Goal: Transaction & Acquisition: Purchase product/service

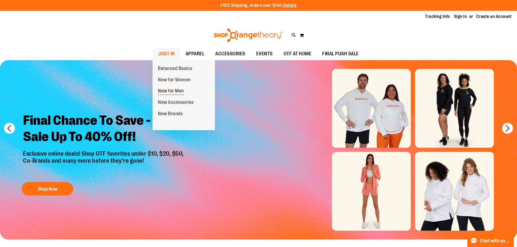
type input "**********"
click at [169, 90] on span "New for Men" at bounding box center [171, 91] width 26 height 7
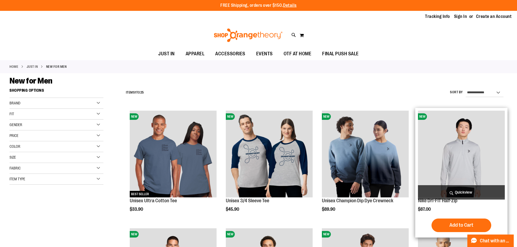
type input "**********"
click at [471, 150] on img "product" at bounding box center [461, 154] width 87 height 87
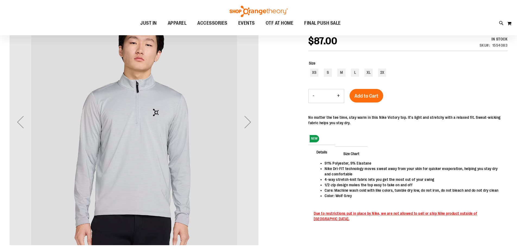
scroll to position [81, 0]
type input "**********"
click at [246, 127] on div "Next" at bounding box center [248, 122] width 22 height 22
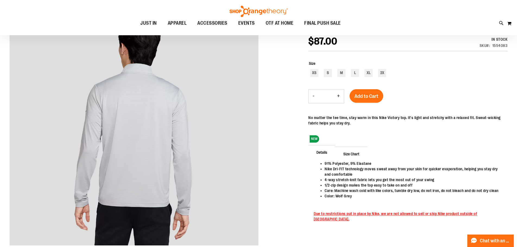
click at [277, 203] on div at bounding box center [258, 137] width 498 height 279
click at [272, 206] on div at bounding box center [258, 137] width 498 height 279
click at [355, 72] on div "L" at bounding box center [355, 73] width 8 height 8
type input "***"
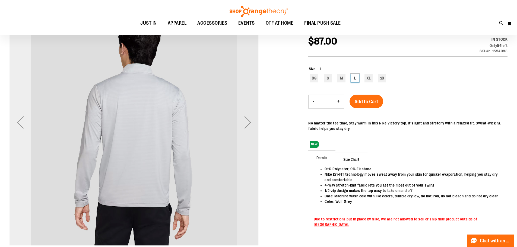
click at [14, 125] on div "Previous" at bounding box center [20, 122] width 22 height 22
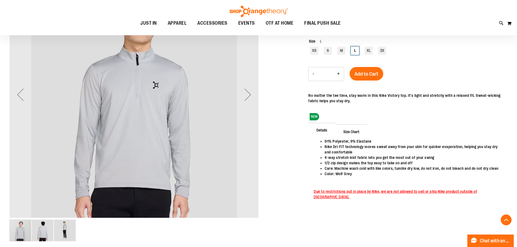
scroll to position [108, 0]
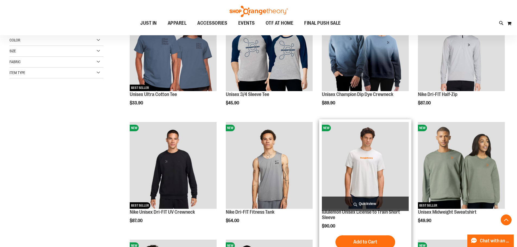
scroll to position [162, 0]
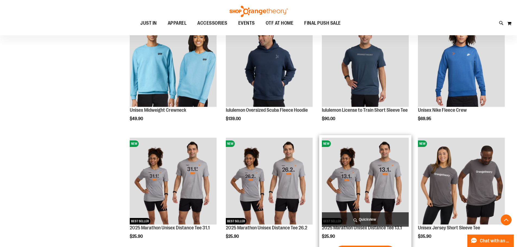
scroll to position [434, 0]
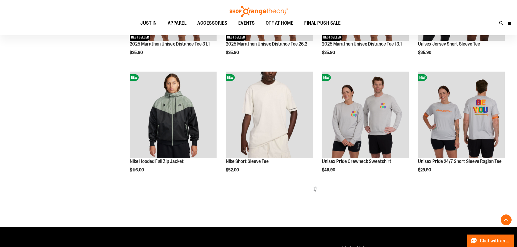
scroll to position [705, 0]
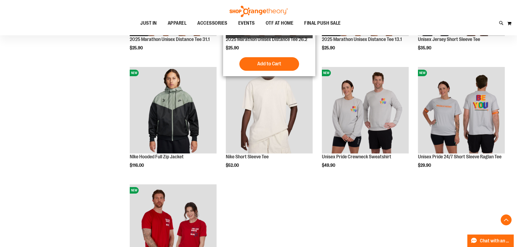
scroll to position [542, 0]
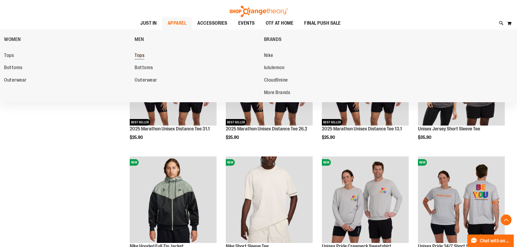
type input "**********"
click at [142, 56] on span "Tops" at bounding box center [140, 56] width 10 height 7
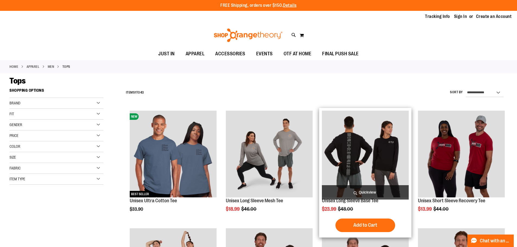
type input "**********"
click at [347, 153] on img "product" at bounding box center [365, 154] width 87 height 87
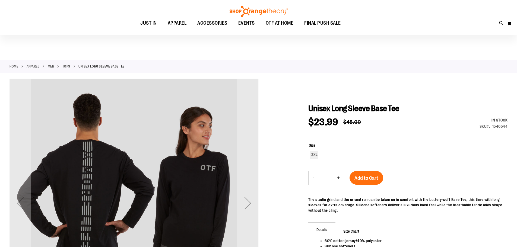
scroll to position [54, 0]
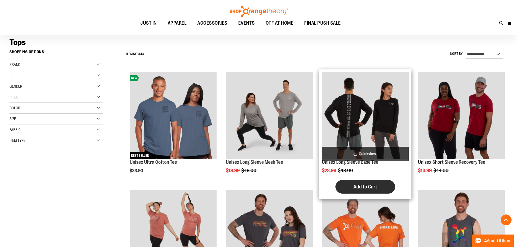
scroll to position [108, 0]
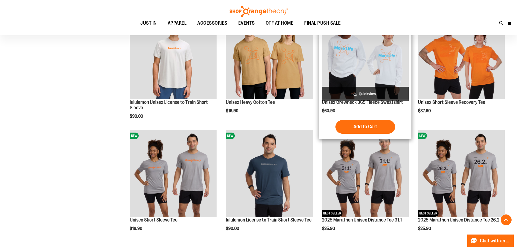
scroll to position [461, 0]
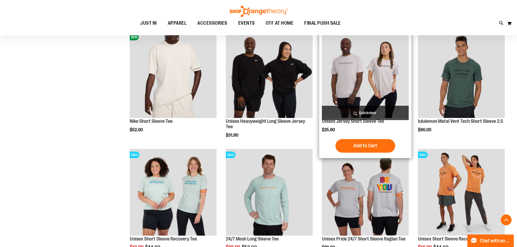
scroll to position [841, 0]
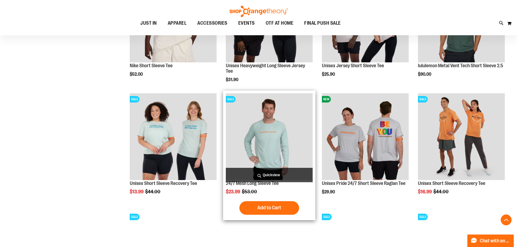
type input "**********"
click at [273, 130] on img "product" at bounding box center [269, 136] width 87 height 87
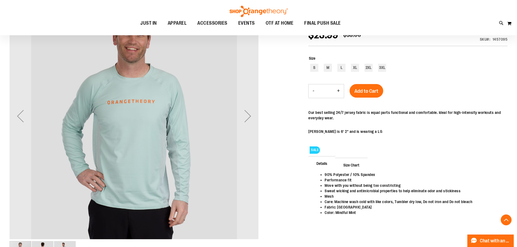
scroll to position [81, 0]
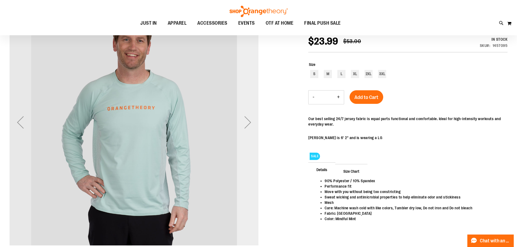
type input "**********"
click at [246, 128] on div "Next" at bounding box center [248, 122] width 22 height 22
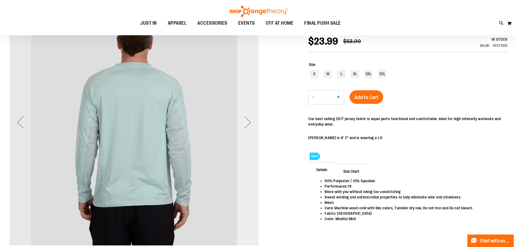
click at [246, 128] on div "Next" at bounding box center [248, 122] width 22 height 22
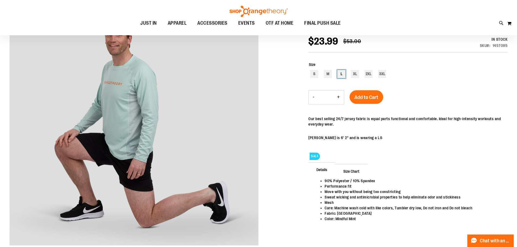
click at [343, 72] on div "L" at bounding box center [341, 74] width 8 height 8
type input "***"
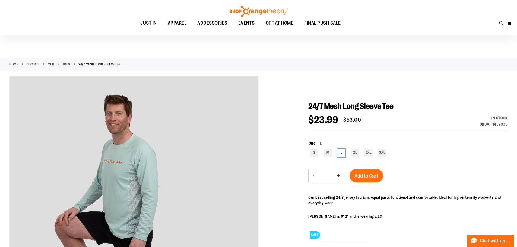
scroll to position [0, 0]
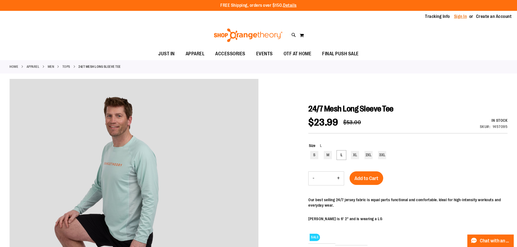
click at [458, 17] on link "Sign In" at bounding box center [460, 17] width 13 height 6
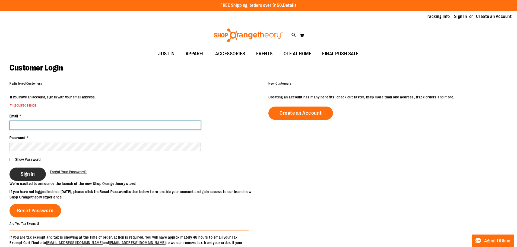
type input "**********"
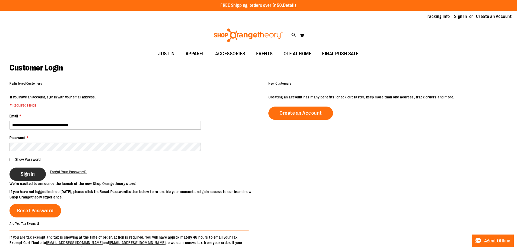
type input "**********"
click at [20, 174] on button "Sign In" at bounding box center [27, 174] width 36 height 13
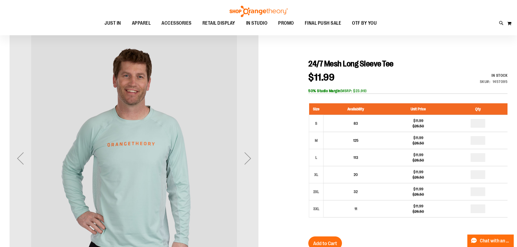
scroll to position [54, 0]
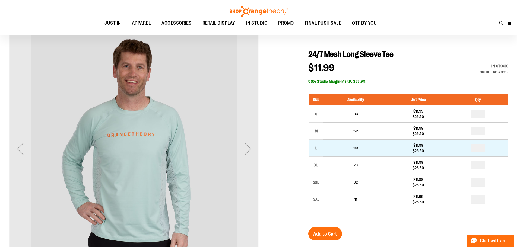
type input "**********"
click at [486, 148] on td "*" at bounding box center [477, 147] width 59 height 17
click at [481, 148] on input "number" at bounding box center [477, 148] width 15 height 9
type input "*"
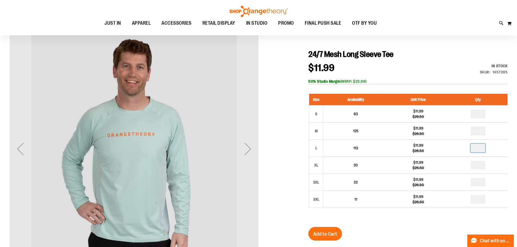
click at [363, 234] on div "24/7 Mesh Long Sleeve Tee $11.99 Regular Price $26.50 In stock Only %1 left SKU…" at bounding box center [407, 214] width 199 height 331
click at [325, 231] on span "Add to Cart" at bounding box center [325, 234] width 24 height 6
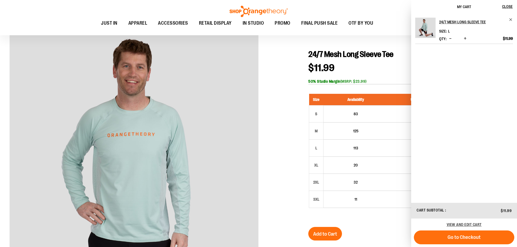
click at [285, 100] on div at bounding box center [258, 202] width 498 height 356
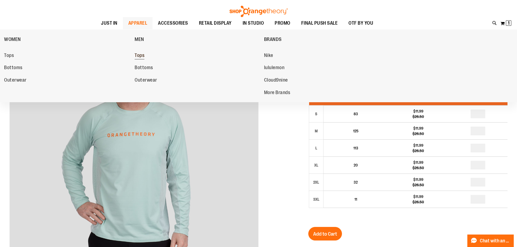
click at [143, 55] on span "Tops" at bounding box center [140, 56] width 10 height 7
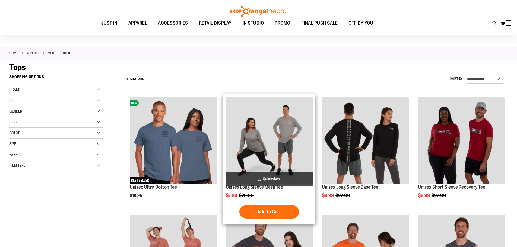
scroll to position [135, 0]
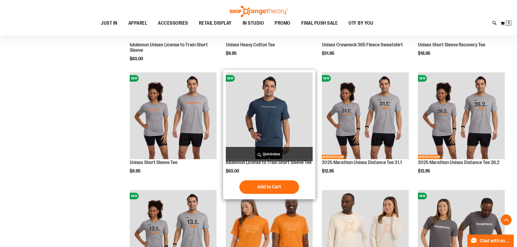
scroll to position [515, 0]
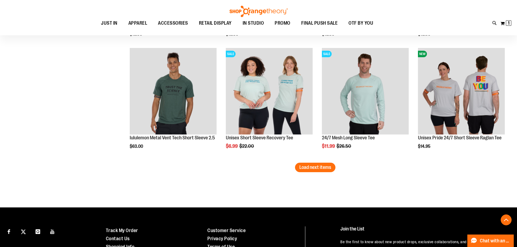
scroll to position [1031, 0]
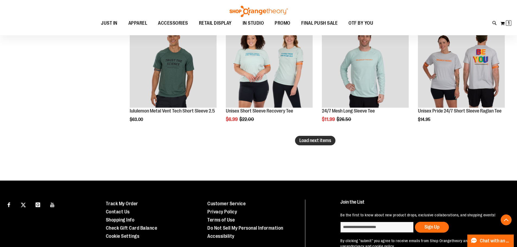
type input "**********"
click at [308, 139] on span "Load next items" at bounding box center [315, 140] width 32 height 5
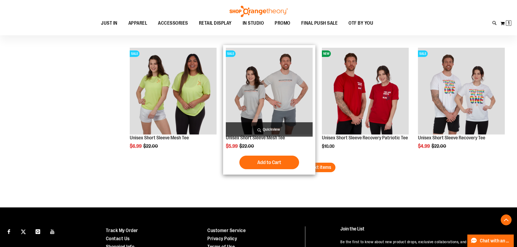
scroll to position [1410, 0]
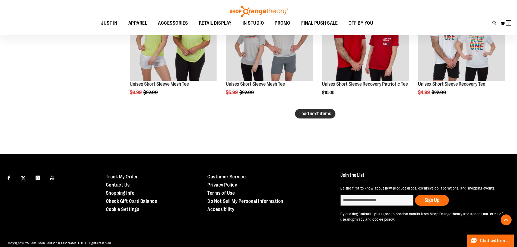
click at [314, 112] on span "Load next items" at bounding box center [315, 113] width 32 height 5
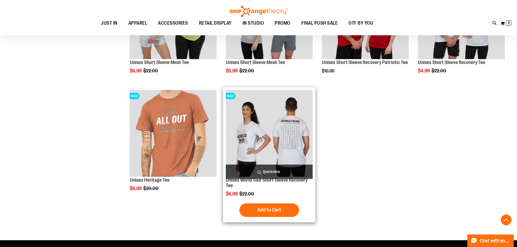
scroll to position [1437, 0]
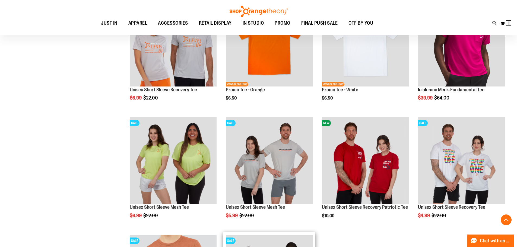
scroll to position [1275, 0]
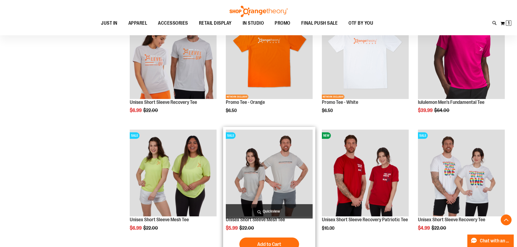
click at [276, 177] on img "product" at bounding box center [269, 173] width 87 height 87
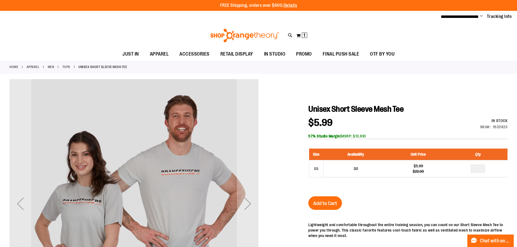
type input "**********"
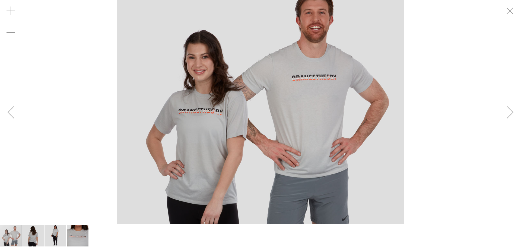
click at [29, 237] on img "image 2 of 4" at bounding box center [33, 236] width 22 height 22
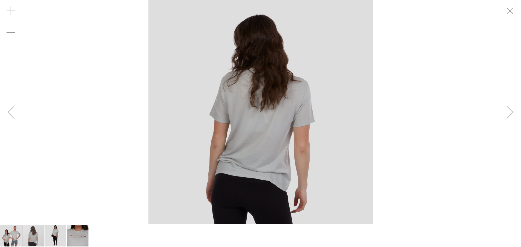
click at [52, 239] on img "image 3 of 4" at bounding box center [55, 236] width 22 height 22
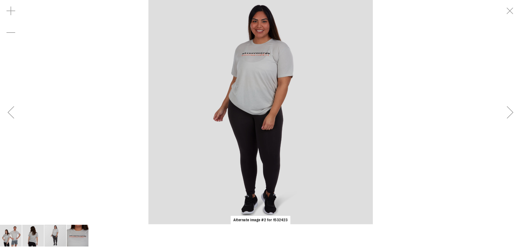
click at [82, 239] on img "image 4 of 4" at bounding box center [78, 236] width 22 height 22
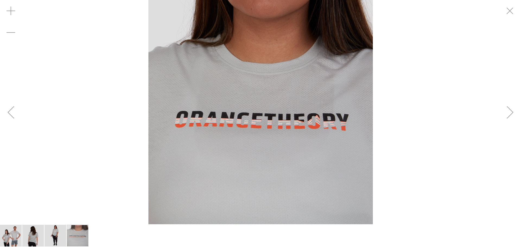
click at [8, 235] on img "image 1 of 4" at bounding box center [11, 236] width 22 height 22
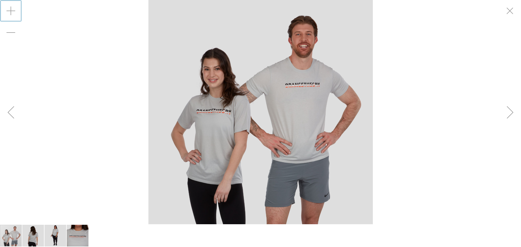
click at [12, 11] on div "Zoom in" at bounding box center [11, 11] width 22 height 22
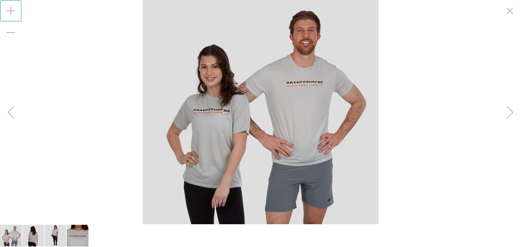
click at [12, 11] on div "Zoom in" at bounding box center [11, 11] width 22 height 22
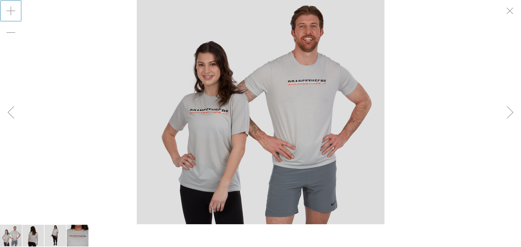
click at [12, 11] on div "Zoom in" at bounding box center [11, 11] width 22 height 22
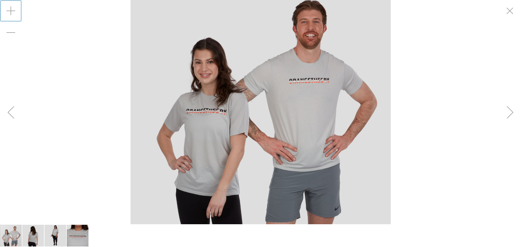
click at [12, 11] on div "Zoom in" at bounding box center [11, 11] width 22 height 22
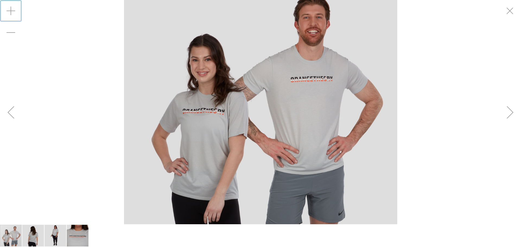
click at [13, 12] on div "Zoom in" at bounding box center [11, 11] width 22 height 22
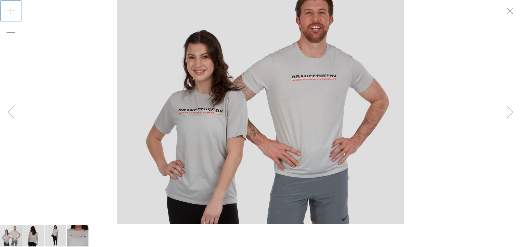
click at [13, 12] on div "Zoom in" at bounding box center [11, 11] width 22 height 22
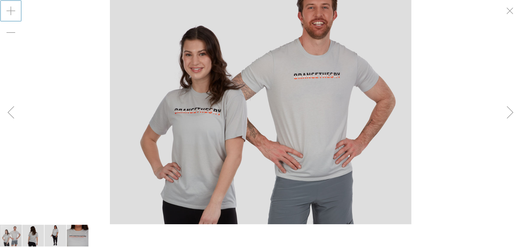
click at [13, 12] on div "Zoom in" at bounding box center [11, 11] width 22 height 22
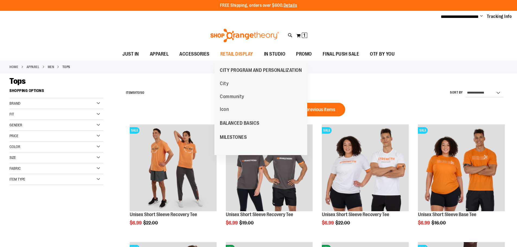
scroll to position [363, 0]
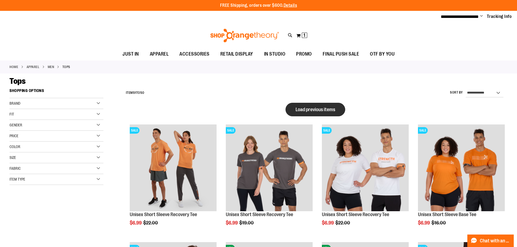
type input "**********"
click at [300, 110] on span "Load previous items" at bounding box center [315, 109] width 40 height 5
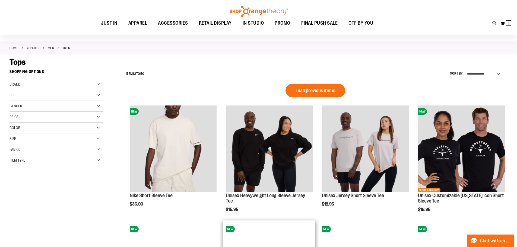
scroll to position [135, 0]
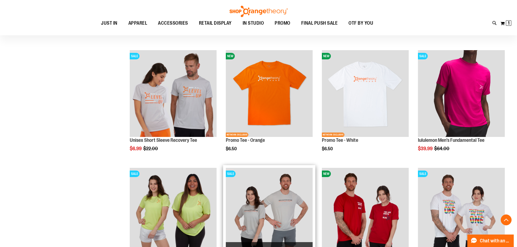
scroll to position [569, 0]
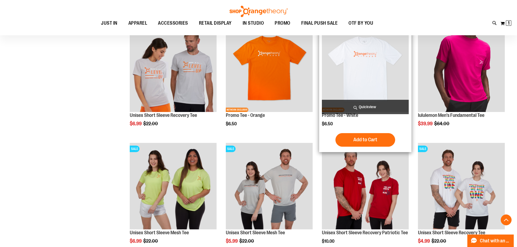
click at [355, 78] on img "product" at bounding box center [365, 68] width 87 height 87
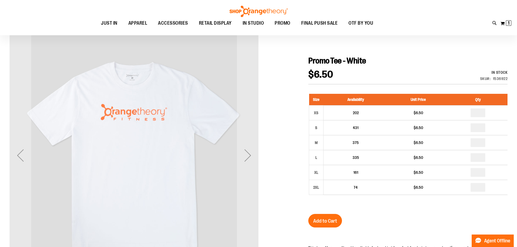
scroll to position [54, 0]
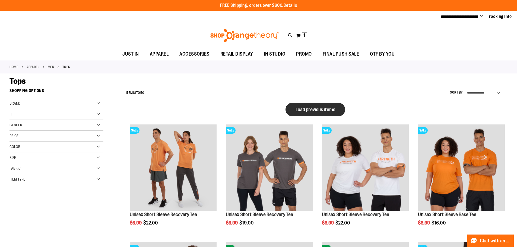
type input "**********"
click at [310, 106] on button "Load previous items" at bounding box center [315, 110] width 60 height 14
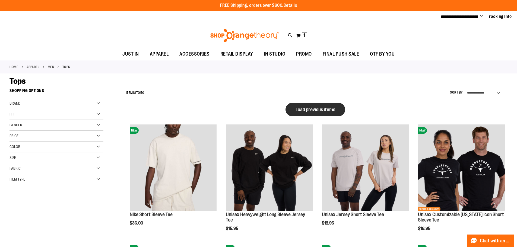
click at [307, 110] on span "Load previous items" at bounding box center [315, 109] width 40 height 5
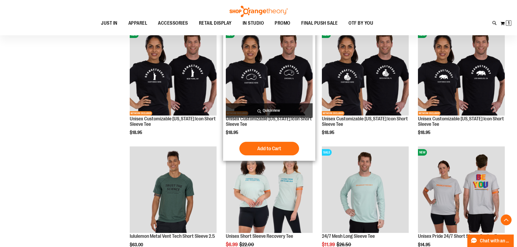
scroll to position [569, 0]
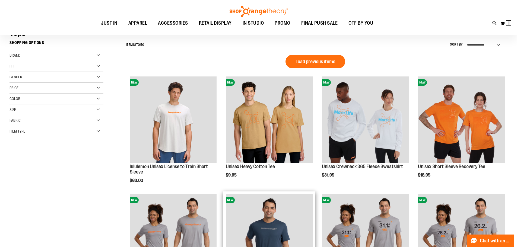
scroll to position [27, 0]
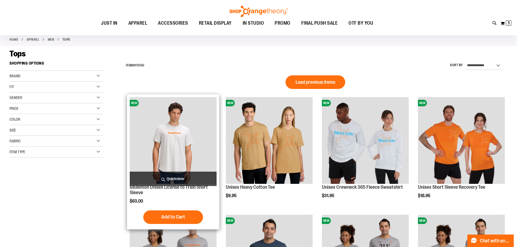
click at [169, 136] on img "product" at bounding box center [173, 140] width 87 height 87
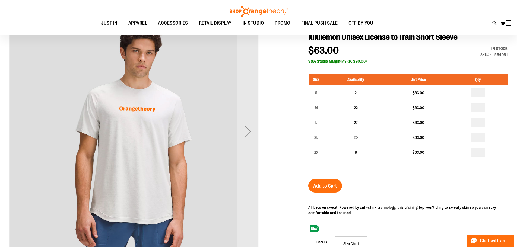
scroll to position [81, 0]
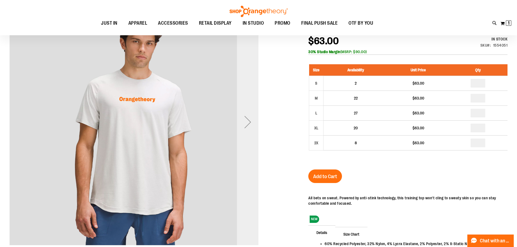
type input "**********"
click at [245, 124] on div "Next" at bounding box center [248, 122] width 22 height 22
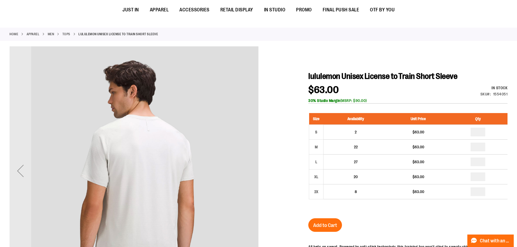
scroll to position [0, 0]
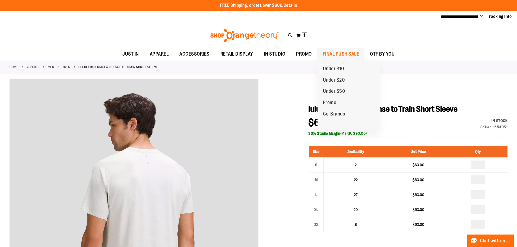
click at [341, 52] on span "FINAL PUSH SALE" at bounding box center [341, 54] width 37 height 12
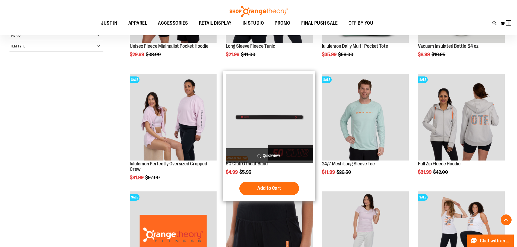
scroll to position [162, 0]
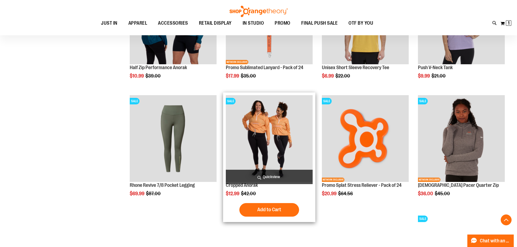
scroll to position [515, 0]
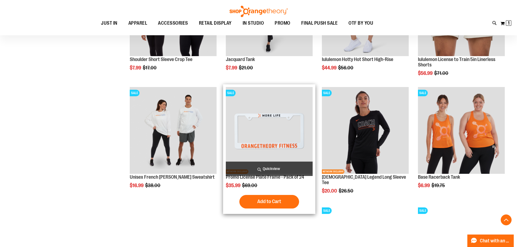
scroll to position [732, 0]
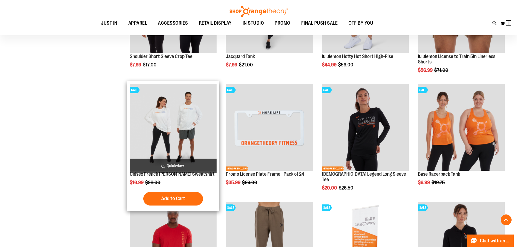
type input "**********"
click at [179, 128] on img "product" at bounding box center [173, 127] width 87 height 87
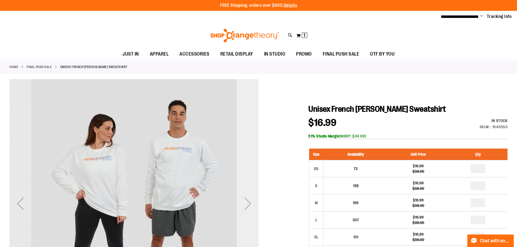
type input "**********"
click at [247, 200] on div "Next" at bounding box center [248, 204] width 22 height 22
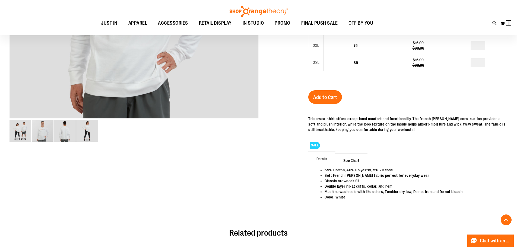
scroll to position [217, 0]
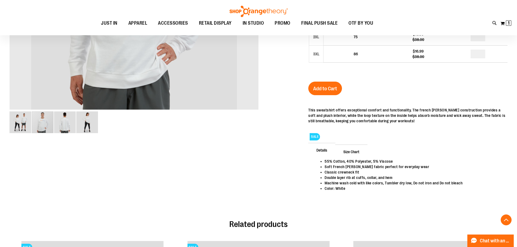
click at [80, 125] on img "image 4 of 4" at bounding box center [87, 122] width 22 height 22
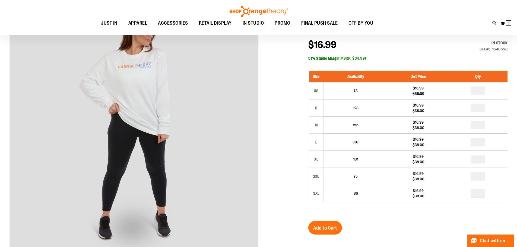
scroll to position [0, 0]
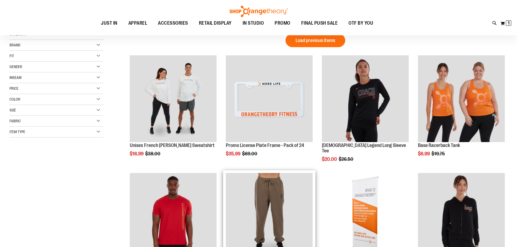
scroll to position [135, 0]
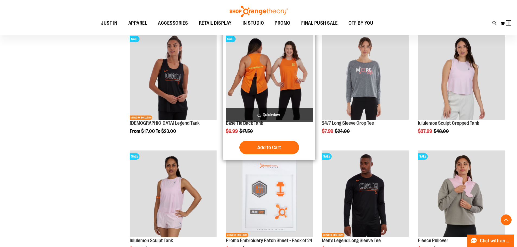
scroll to position [352, 0]
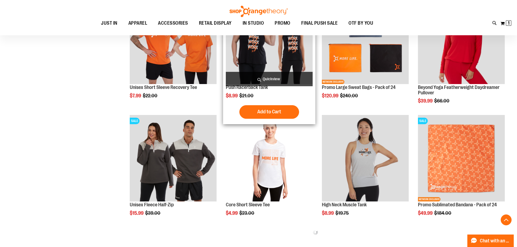
scroll to position [586, 0]
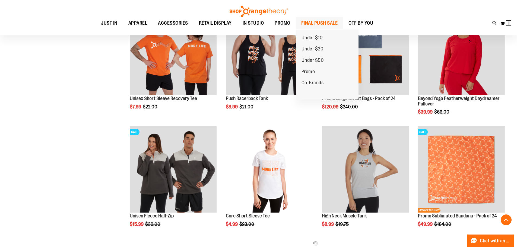
type input "**********"
click at [307, 20] on span "FINAL PUSH SALE" at bounding box center [319, 23] width 37 height 12
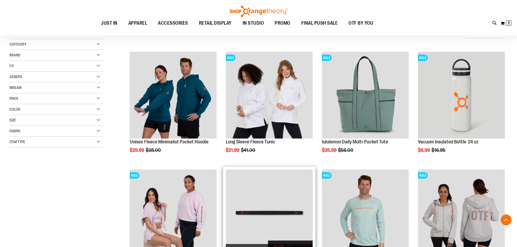
scroll to position [190, 0]
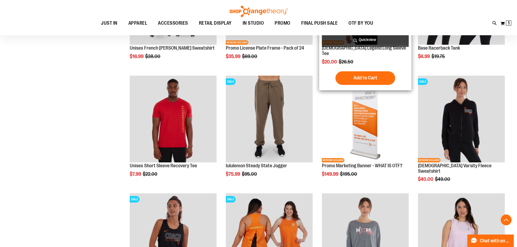
scroll to position [759, 0]
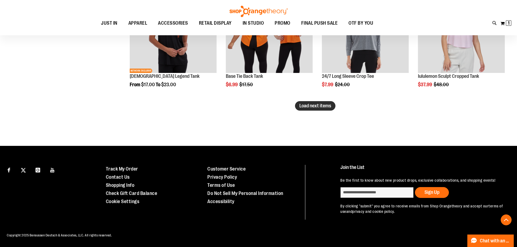
type input "**********"
click at [313, 106] on span "Load next items" at bounding box center [315, 105] width 32 height 5
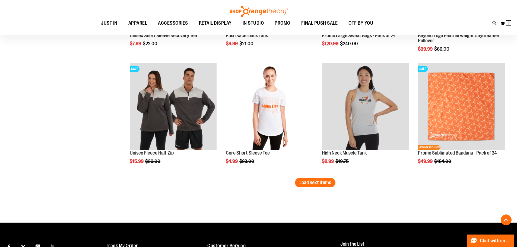
scroll to position [1418, 0]
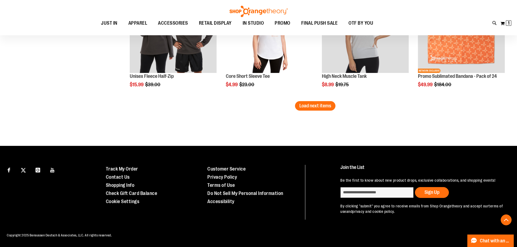
click at [318, 107] on span "Load next items" at bounding box center [315, 105] width 32 height 5
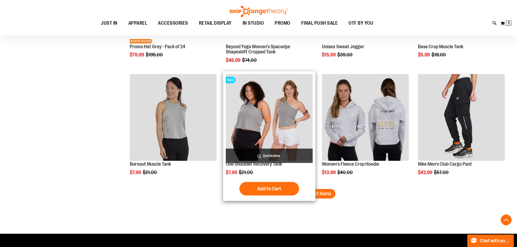
scroll to position [1689, 0]
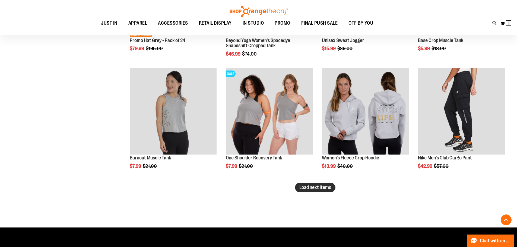
click at [304, 187] on span "Load next items" at bounding box center [315, 187] width 32 height 5
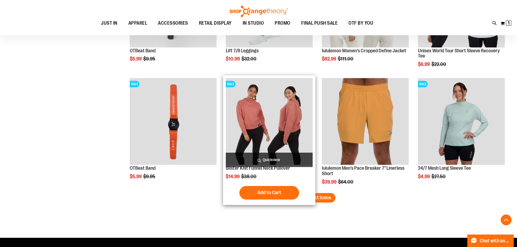
scroll to position [2065, 0]
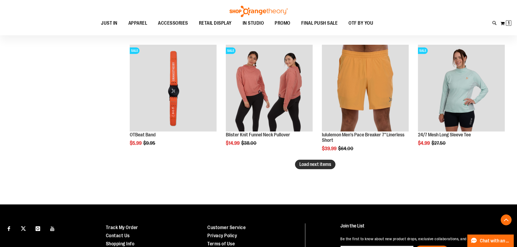
click at [324, 163] on span "Load next items" at bounding box center [315, 164] width 32 height 5
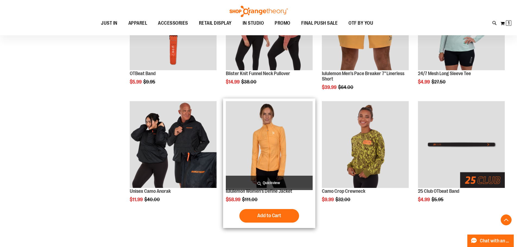
scroll to position [2147, 0]
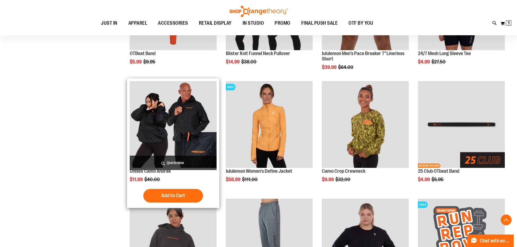
click at [187, 112] on img "product" at bounding box center [173, 124] width 87 height 87
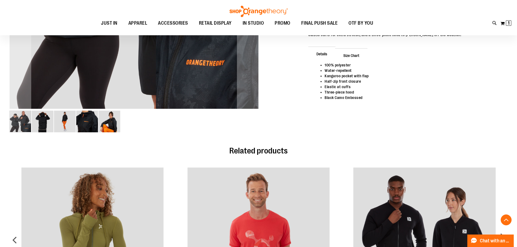
scroll to position [298, 0]
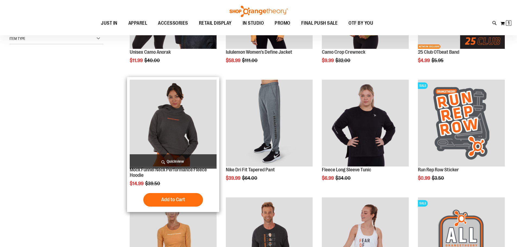
scroll to position [162, 0]
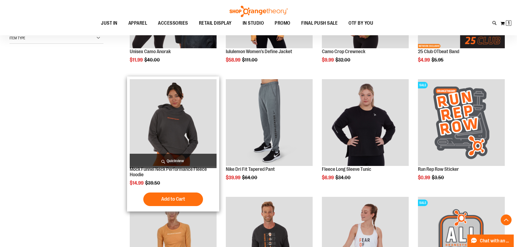
type input "**********"
click at [169, 117] on img "product" at bounding box center [173, 122] width 87 height 87
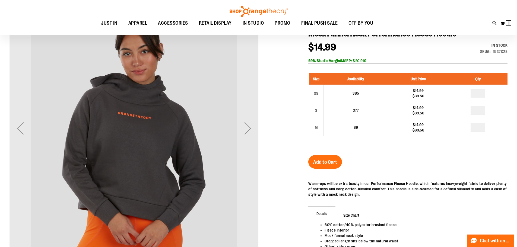
scroll to position [81, 0]
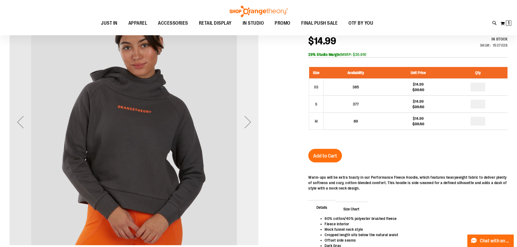
type input "**********"
click at [249, 130] on div "Next" at bounding box center [248, 122] width 22 height 22
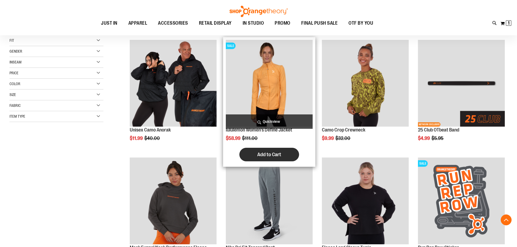
scroll to position [111, 0]
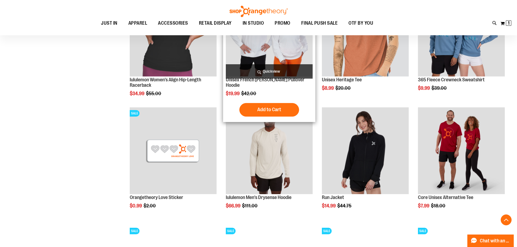
scroll to position [491, 0]
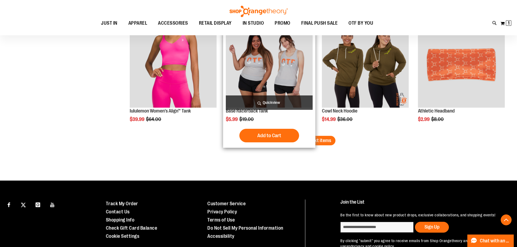
scroll to position [1060, 0]
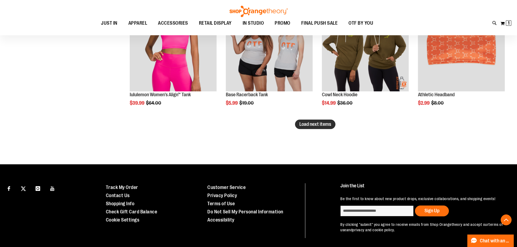
type input "**********"
click at [318, 123] on span "Load next items" at bounding box center [315, 124] width 32 height 5
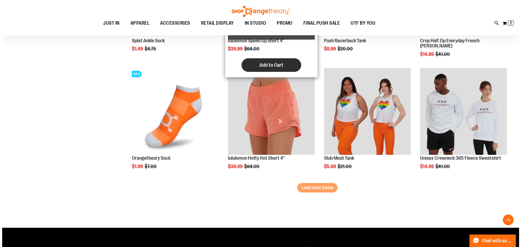
scroll to position [1359, 0]
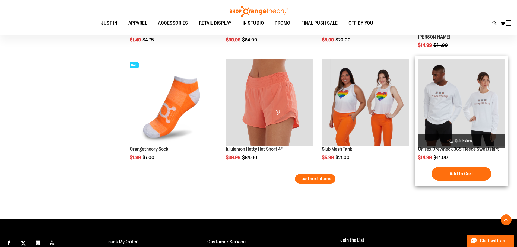
click at [461, 141] on span "Quickview" at bounding box center [461, 141] width 87 height 14
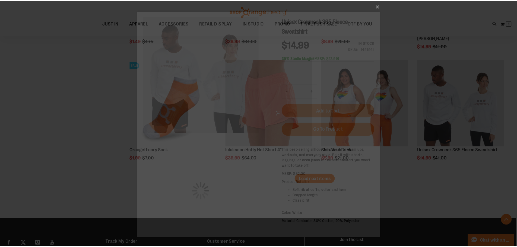
scroll to position [0, 0]
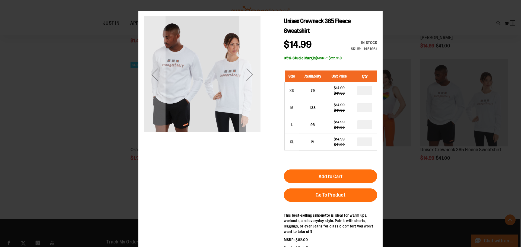
click at [248, 78] on div "Next" at bounding box center [250, 75] width 22 height 22
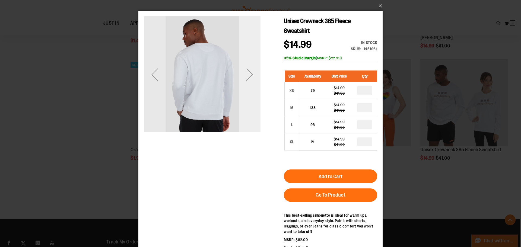
click at [250, 81] on div "Next" at bounding box center [250, 75] width 22 height 22
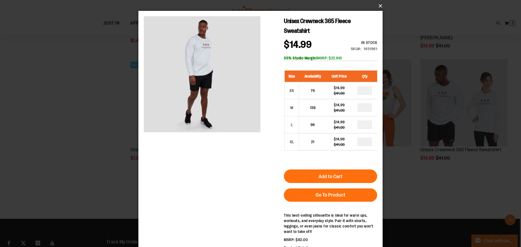
click at [380, 5] on button "×" at bounding box center [262, 6] width 244 height 12
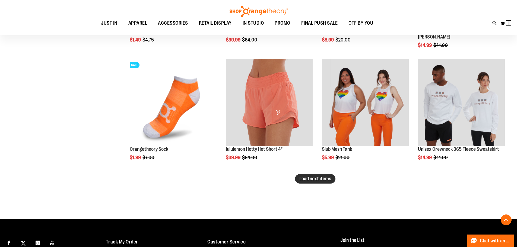
click at [320, 176] on span "Load next items" at bounding box center [315, 178] width 32 height 5
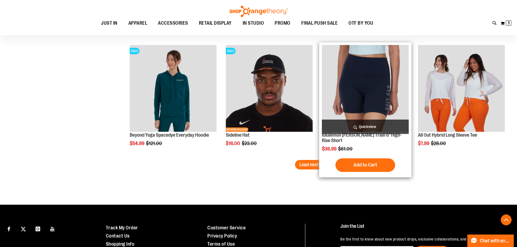
scroll to position [1726, 0]
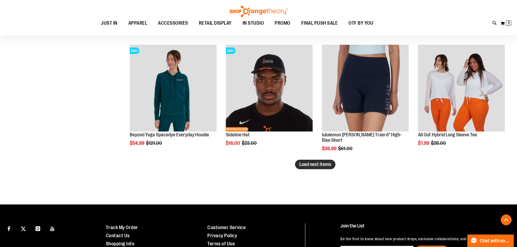
click at [321, 165] on span "Load next items" at bounding box center [315, 164] width 32 height 5
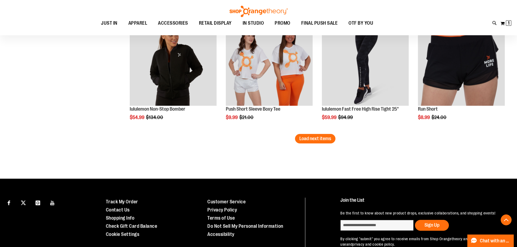
scroll to position [2106, 0]
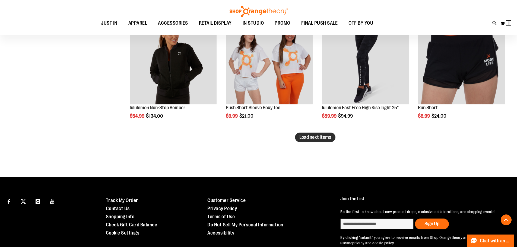
click at [311, 139] on span "Load next items" at bounding box center [315, 137] width 32 height 5
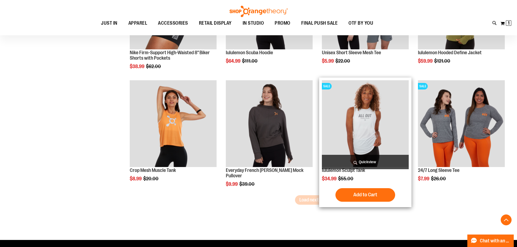
scroll to position [2404, 0]
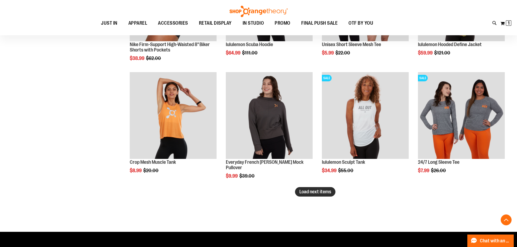
click at [311, 189] on button "Load next items" at bounding box center [315, 191] width 40 height 9
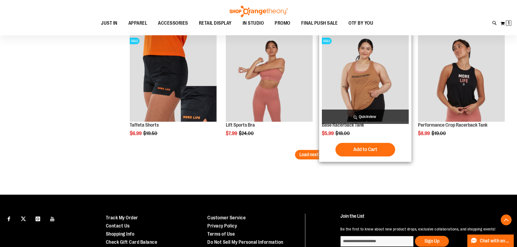
scroll to position [2838, 0]
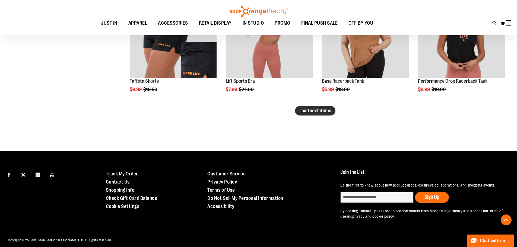
click at [316, 113] on button "Load next items" at bounding box center [315, 110] width 40 height 9
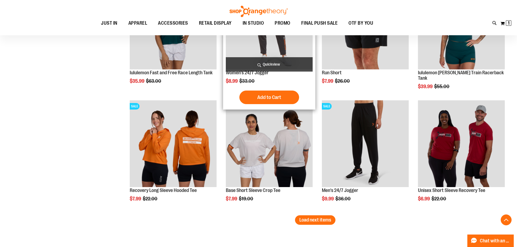
scroll to position [3083, 0]
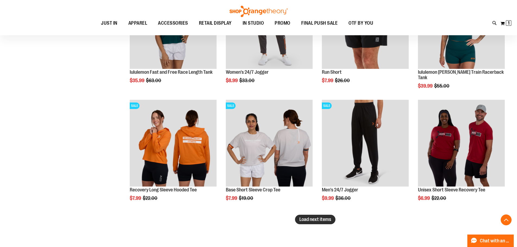
click at [323, 218] on span "Load next items" at bounding box center [315, 219] width 32 height 5
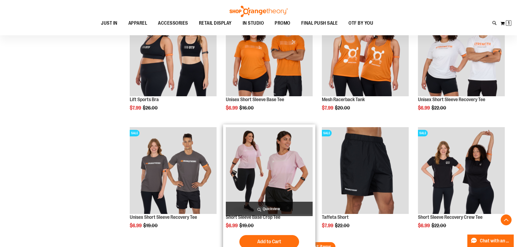
scroll to position [3435, 0]
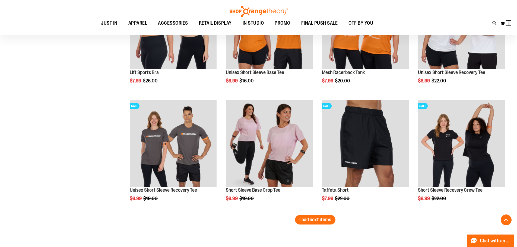
click at [313, 222] on span "Load next items" at bounding box center [315, 219] width 32 height 5
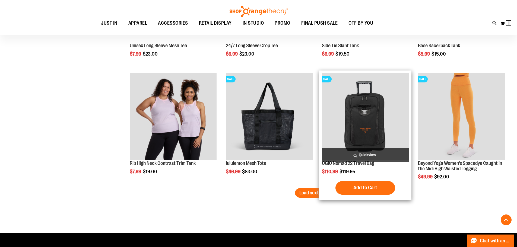
scroll to position [3842, 0]
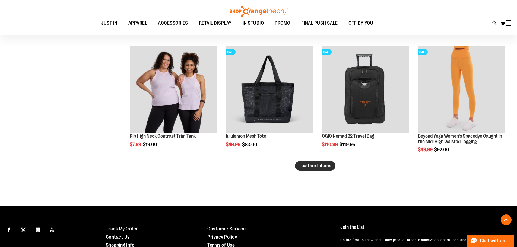
click at [314, 165] on span "Load next items" at bounding box center [315, 165] width 32 height 5
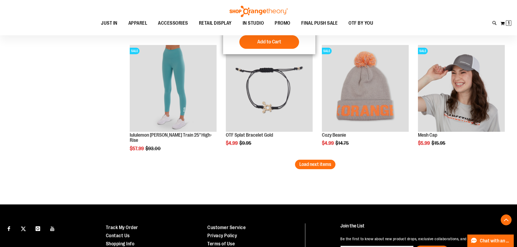
scroll to position [4196, 0]
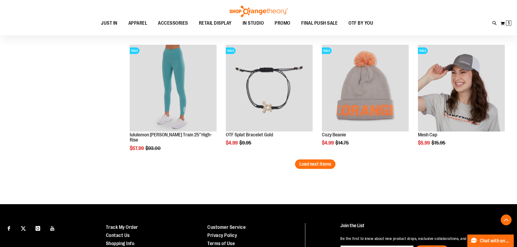
click at [318, 165] on span "Load next items" at bounding box center [315, 163] width 32 height 5
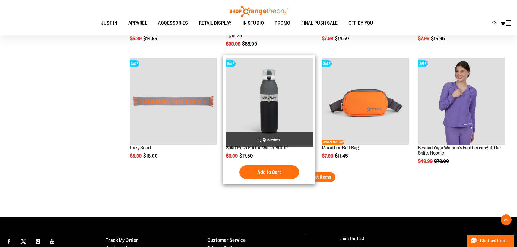
scroll to position [4549, 0]
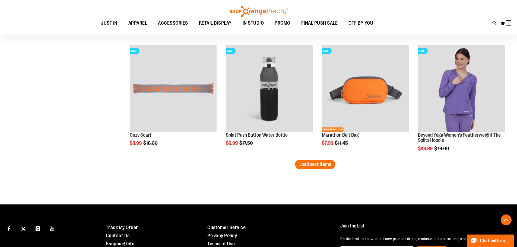
click at [318, 165] on span "Load next items" at bounding box center [315, 164] width 32 height 5
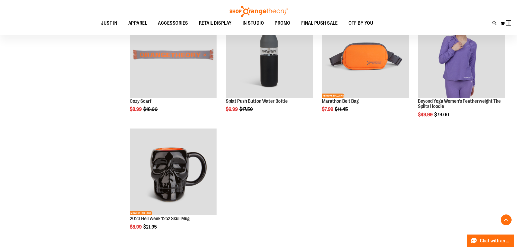
scroll to position [4630, 0]
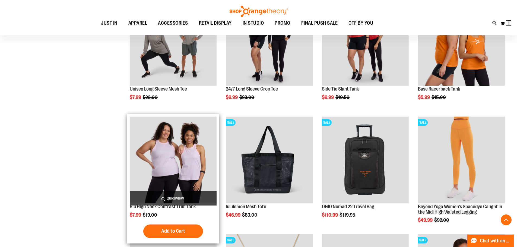
scroll to position [3708, 0]
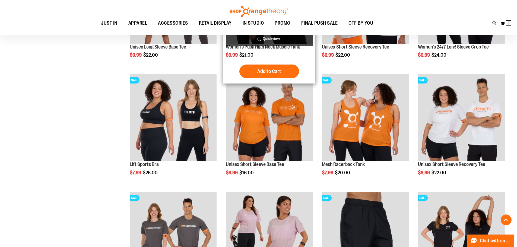
scroll to position [3220, 0]
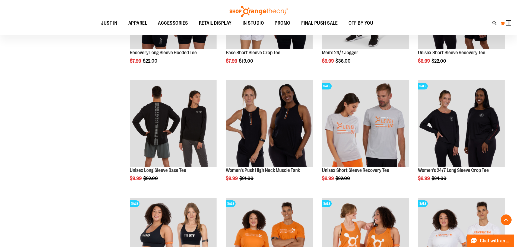
click at [509, 23] on span "1" at bounding box center [509, 22] width 2 height 5
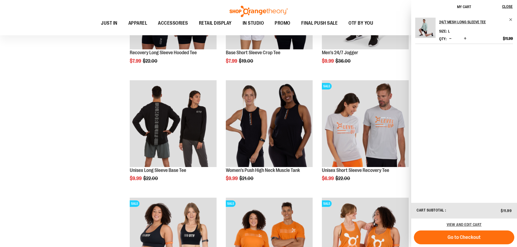
click at [422, 26] on img "Product" at bounding box center [425, 28] width 20 height 20
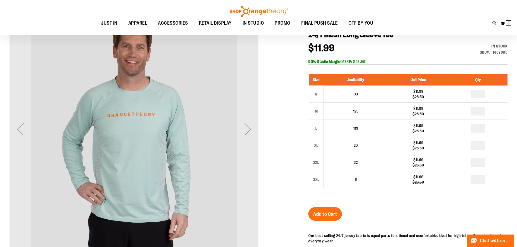
scroll to position [27, 0]
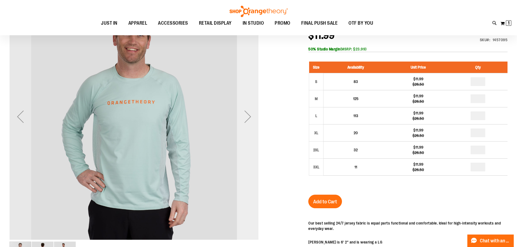
type input "**********"
click at [252, 117] on div "Next" at bounding box center [248, 117] width 22 height 22
